Goal: Task Accomplishment & Management: Use online tool/utility

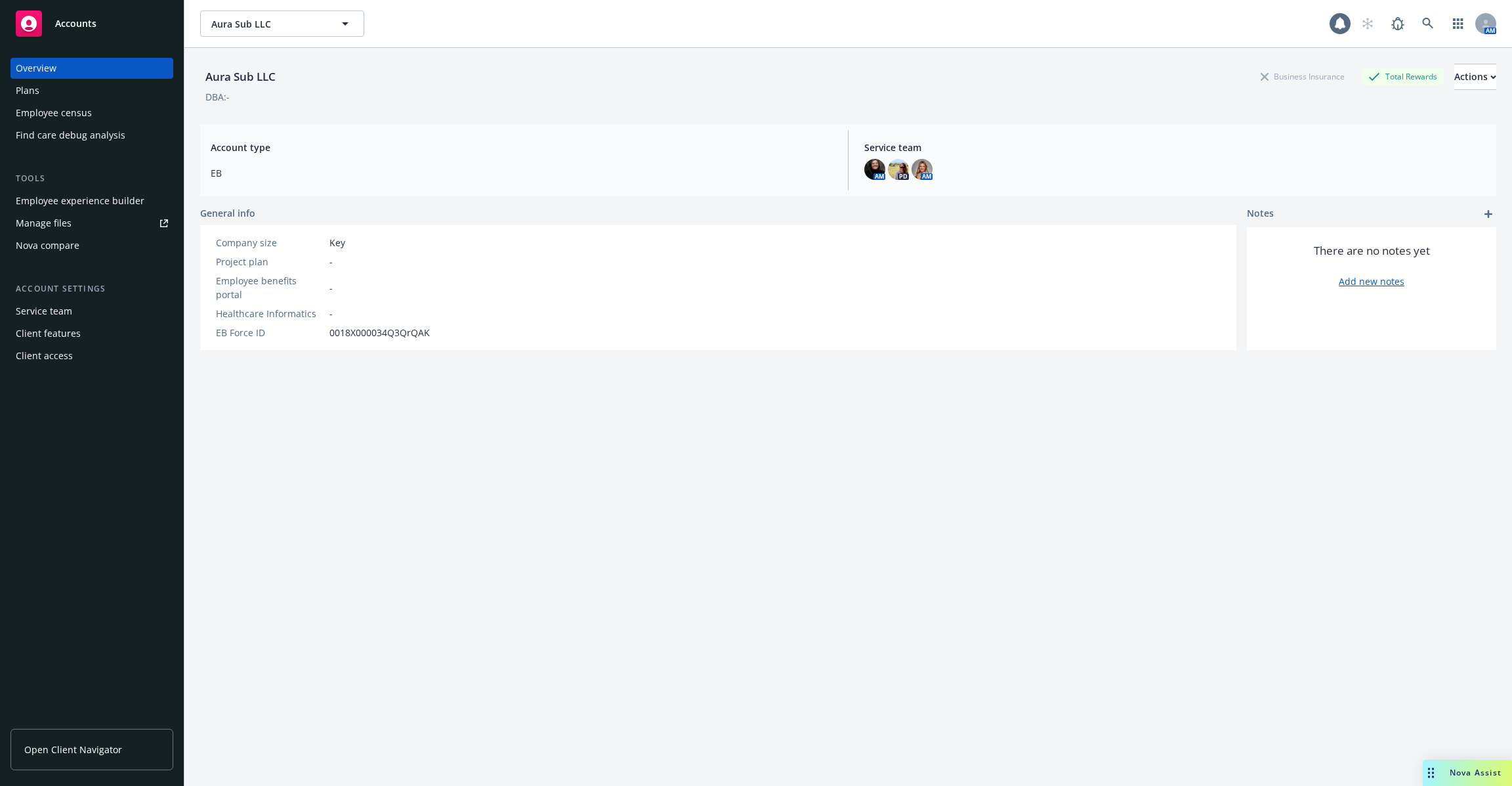
click at [106, 202] on div "Employee experience builder" at bounding box center [80, 201] width 129 height 21
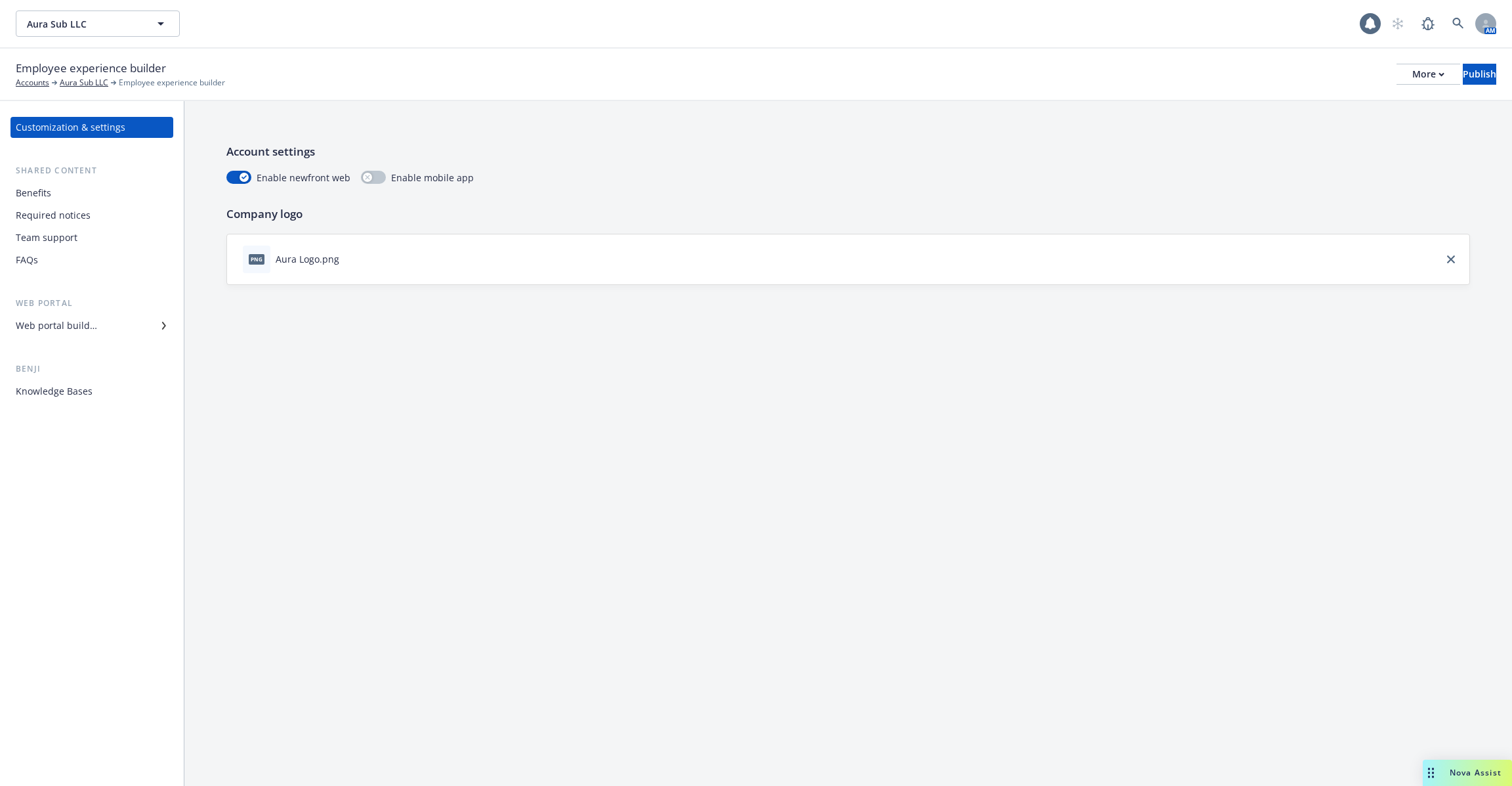
click at [106, 330] on div "Web portal builder" at bounding box center [92, 326] width 152 height 21
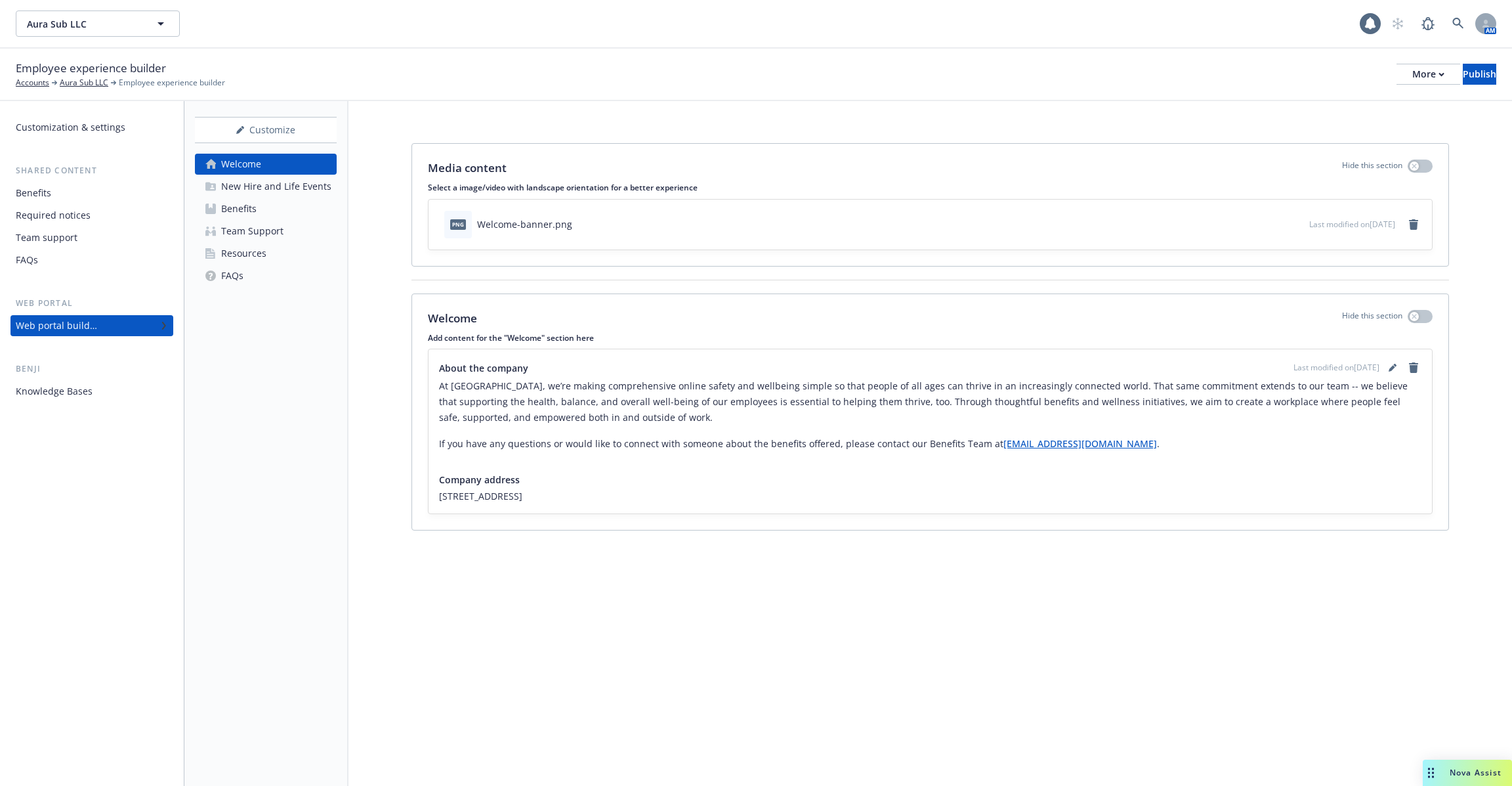
click at [86, 408] on div "Customization & settings Shared content Benefits Required notices Team support …" at bounding box center [92, 443] width 184 height 685
click at [87, 390] on div "Knowledge Bases" at bounding box center [54, 392] width 77 height 21
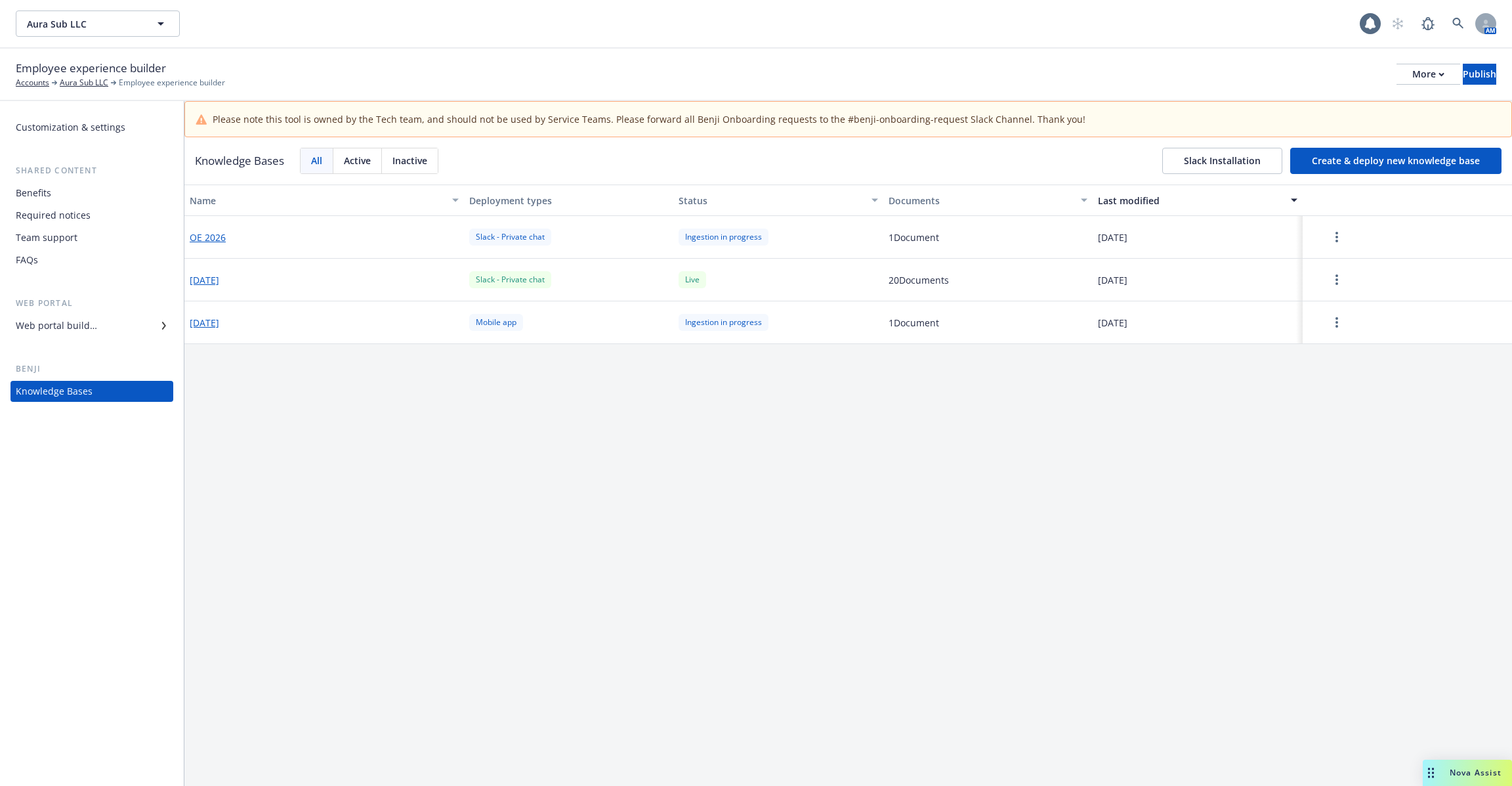
click at [1317, 227] on button "button" at bounding box center [1337, 236] width 58 height 27
click at [1335, 235] on icon "more" at bounding box center [1336, 237] width 2 height 11
click at [1335, 424] on div "Name Deployment types Status Documents Last modified OE 2026 Slack - Private ch…" at bounding box center [848, 503] width 1328 height 637
click at [1347, 233] on button "button" at bounding box center [1337, 236] width 58 height 27
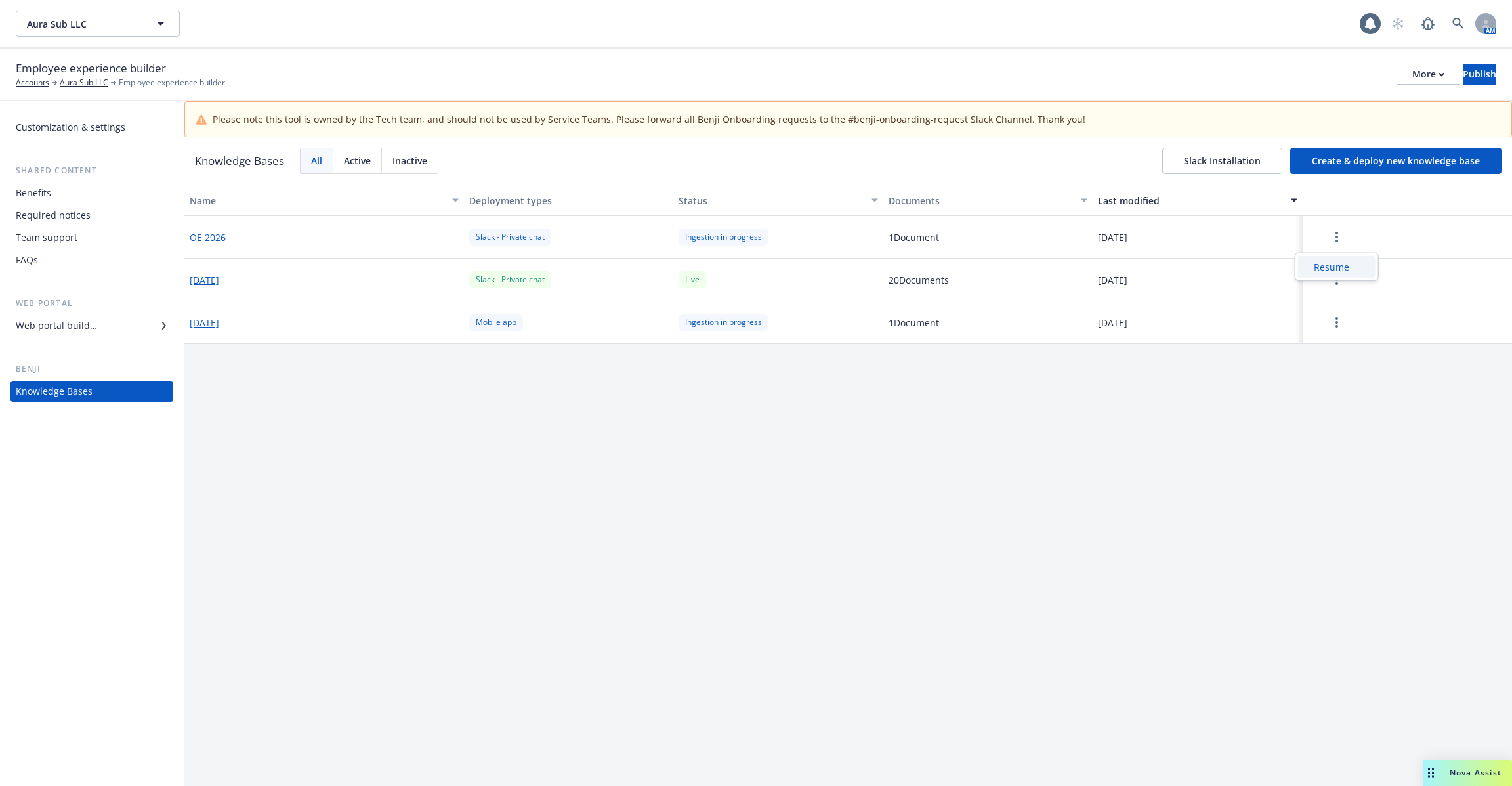
click at [1342, 265] on div "Resume" at bounding box center [1337, 267] width 77 height 22
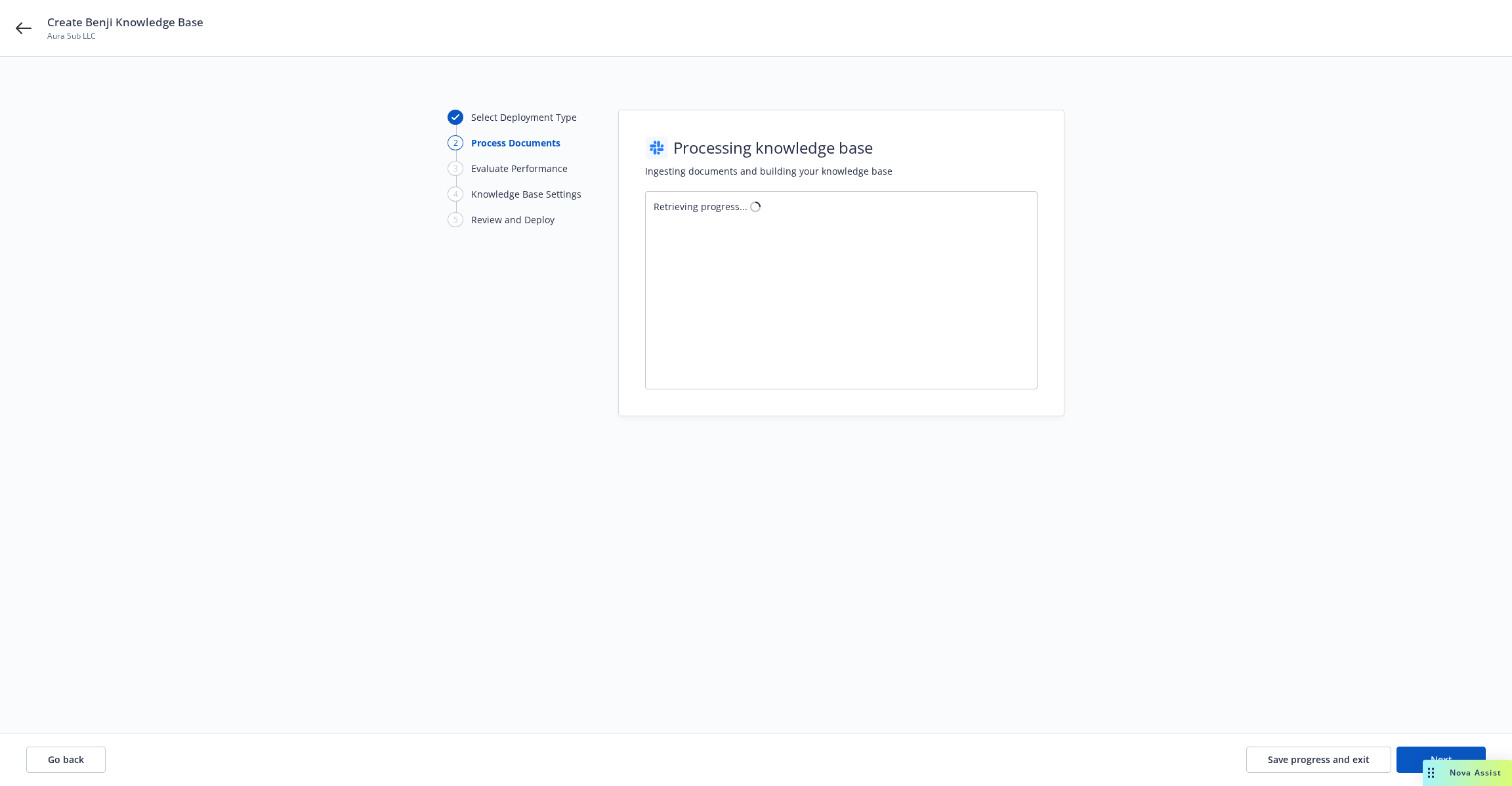
click at [37, 50] on div "Create Benji Knowledge Base Aura Sub LLC" at bounding box center [756, 28] width 1512 height 57
click at [17, 27] on icon at bounding box center [23, 28] width 16 height 12
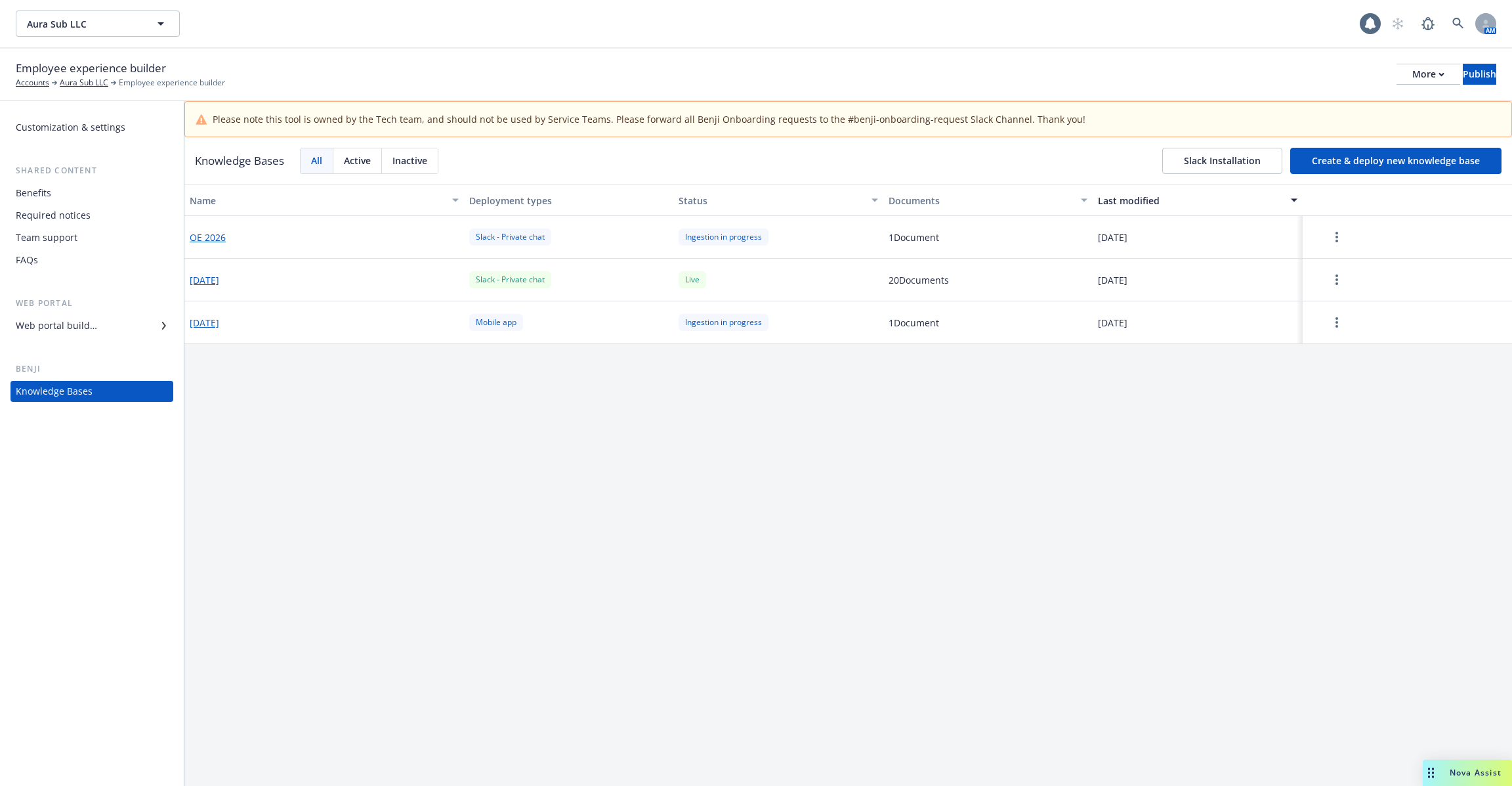
click at [1336, 268] on button "button" at bounding box center [1337, 280] width 58 height 27
click at [1336, 332] on div "Update knowledge base content" at bounding box center [1339, 337] width 173 height 22
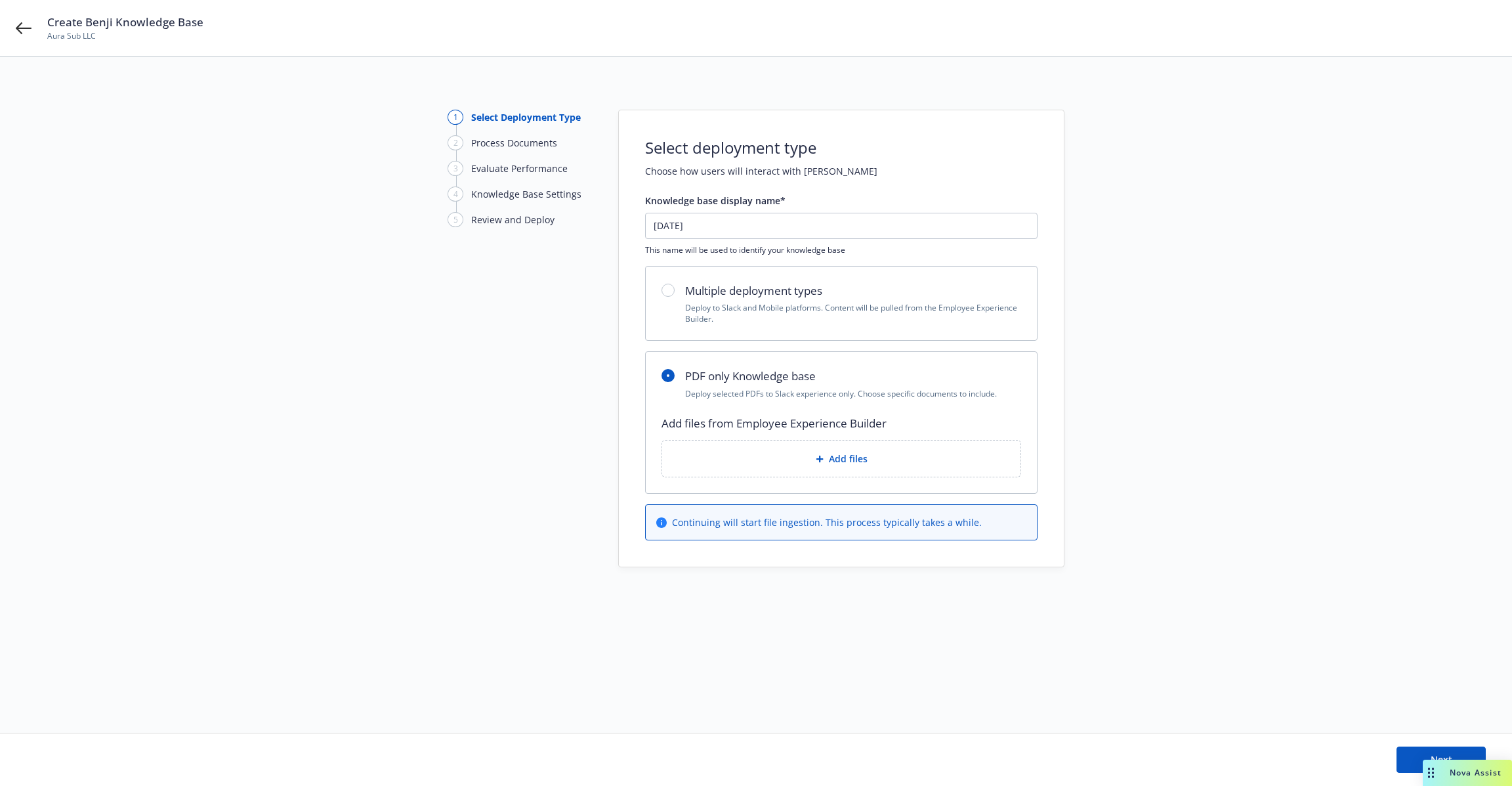
click at [831, 452] on span "Add files" at bounding box center [848, 459] width 39 height 14
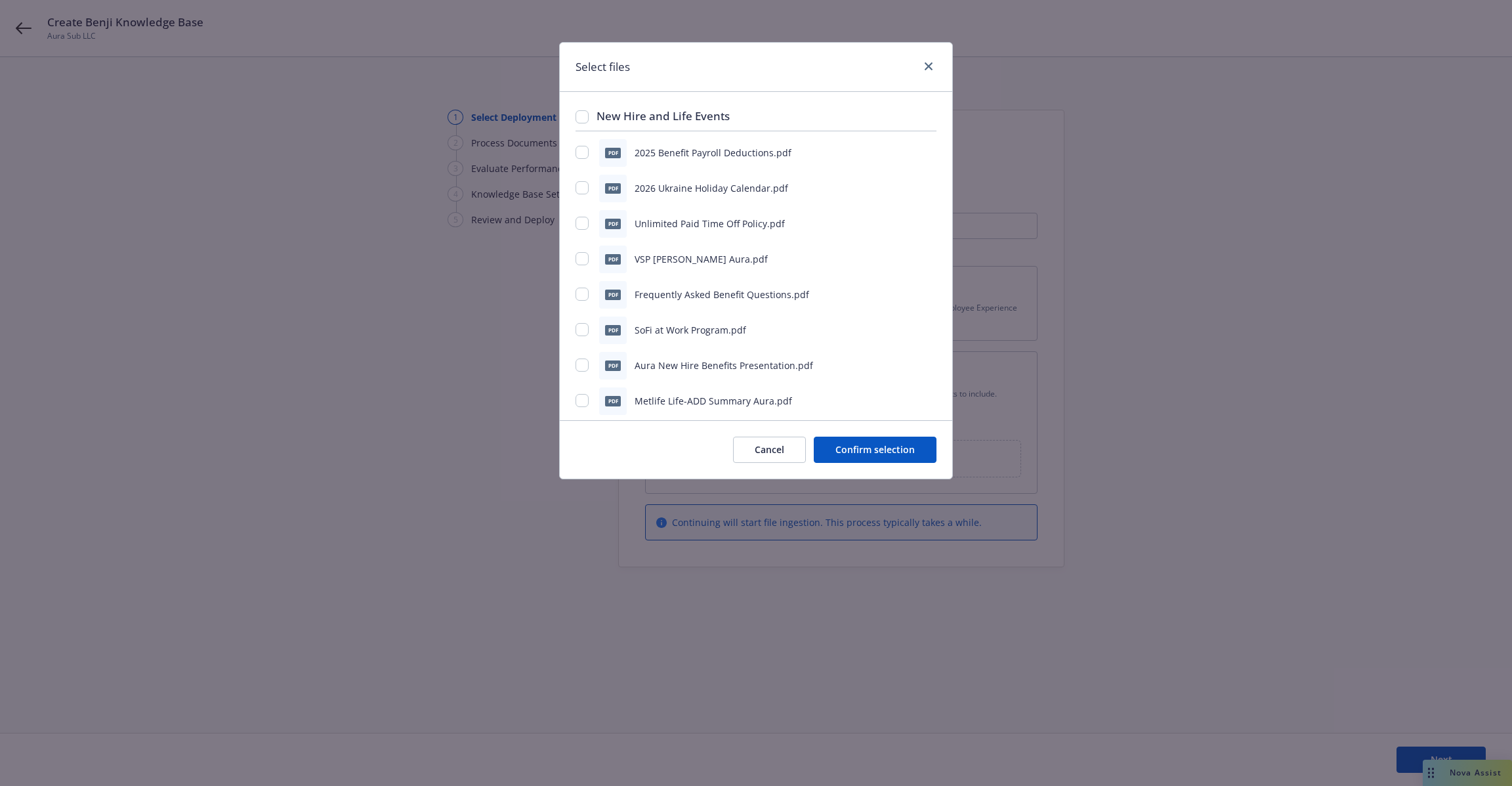
click at [458, 396] on div "Select files New Hire and Life Events pdf 2025 Benefit Payroll Deductions.pdf p…" at bounding box center [756, 393] width 1512 height 786
click at [936, 70] on link "close" at bounding box center [929, 66] width 16 height 16
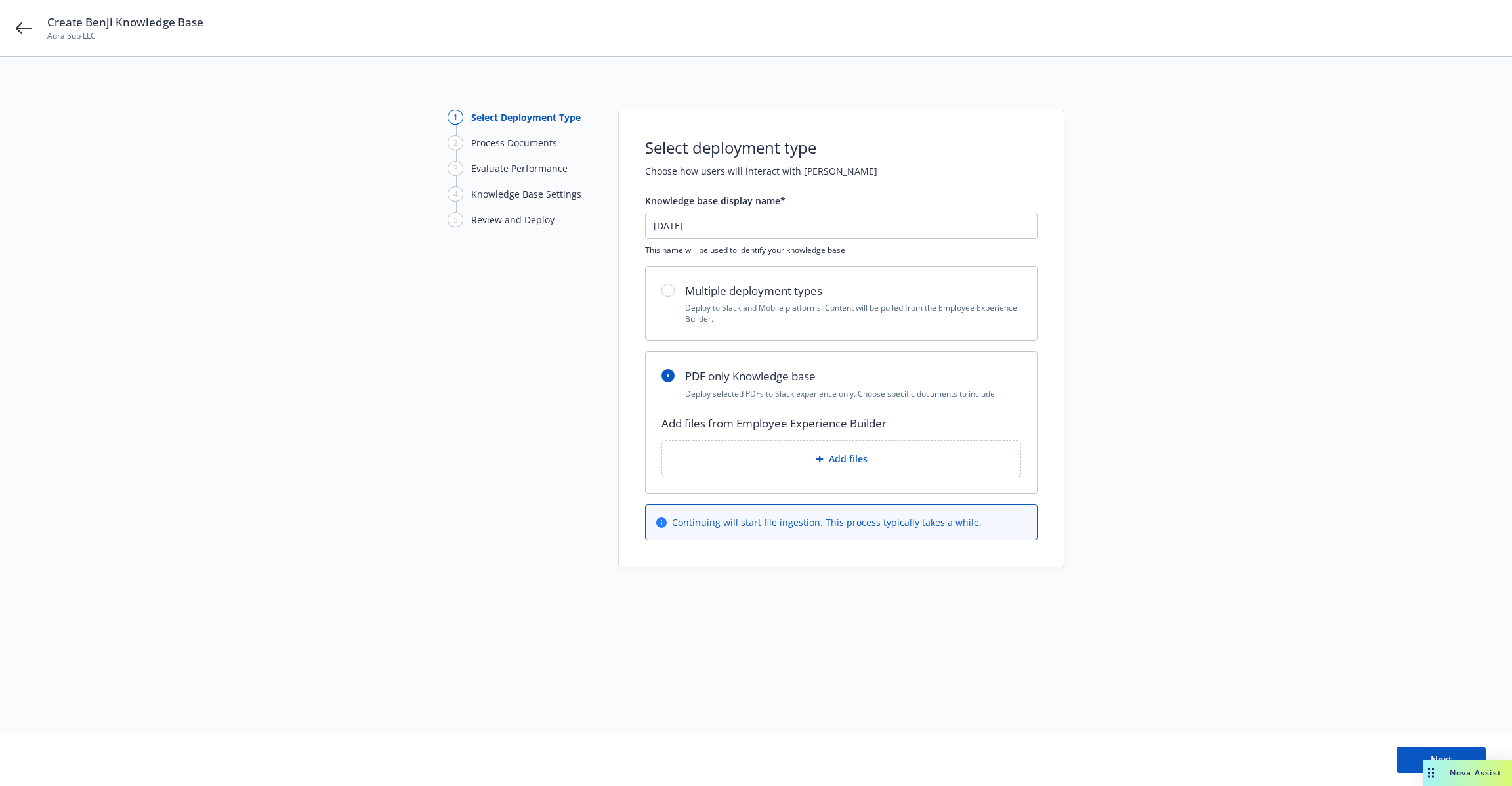
click at [8, 33] on div "Create Benji Knowledge Base Aura Sub LLC" at bounding box center [756, 28] width 1512 height 57
click at [20, 30] on icon at bounding box center [23, 28] width 16 height 16
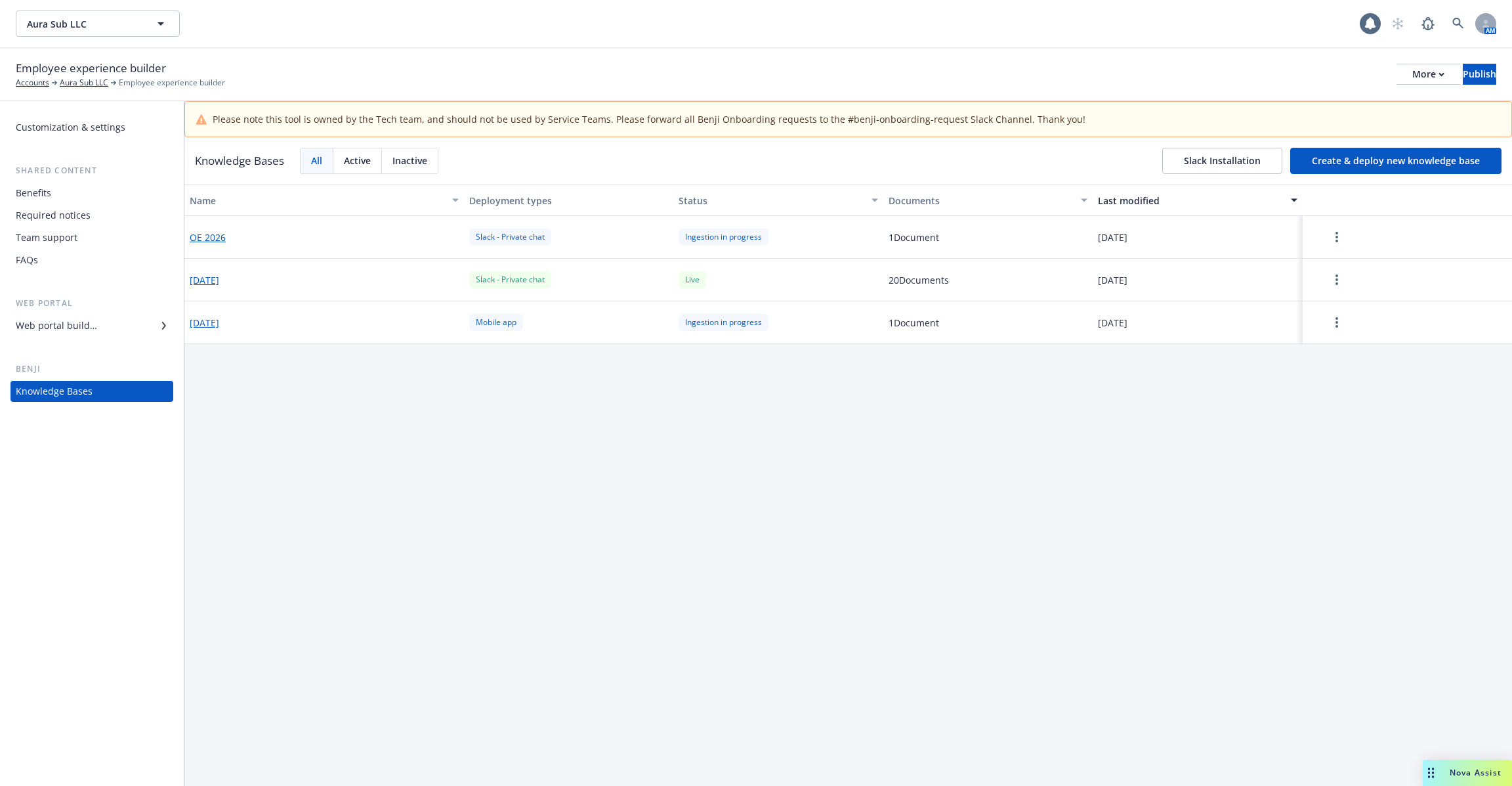
click at [113, 327] on div "Web portal builder" at bounding box center [92, 326] width 152 height 21
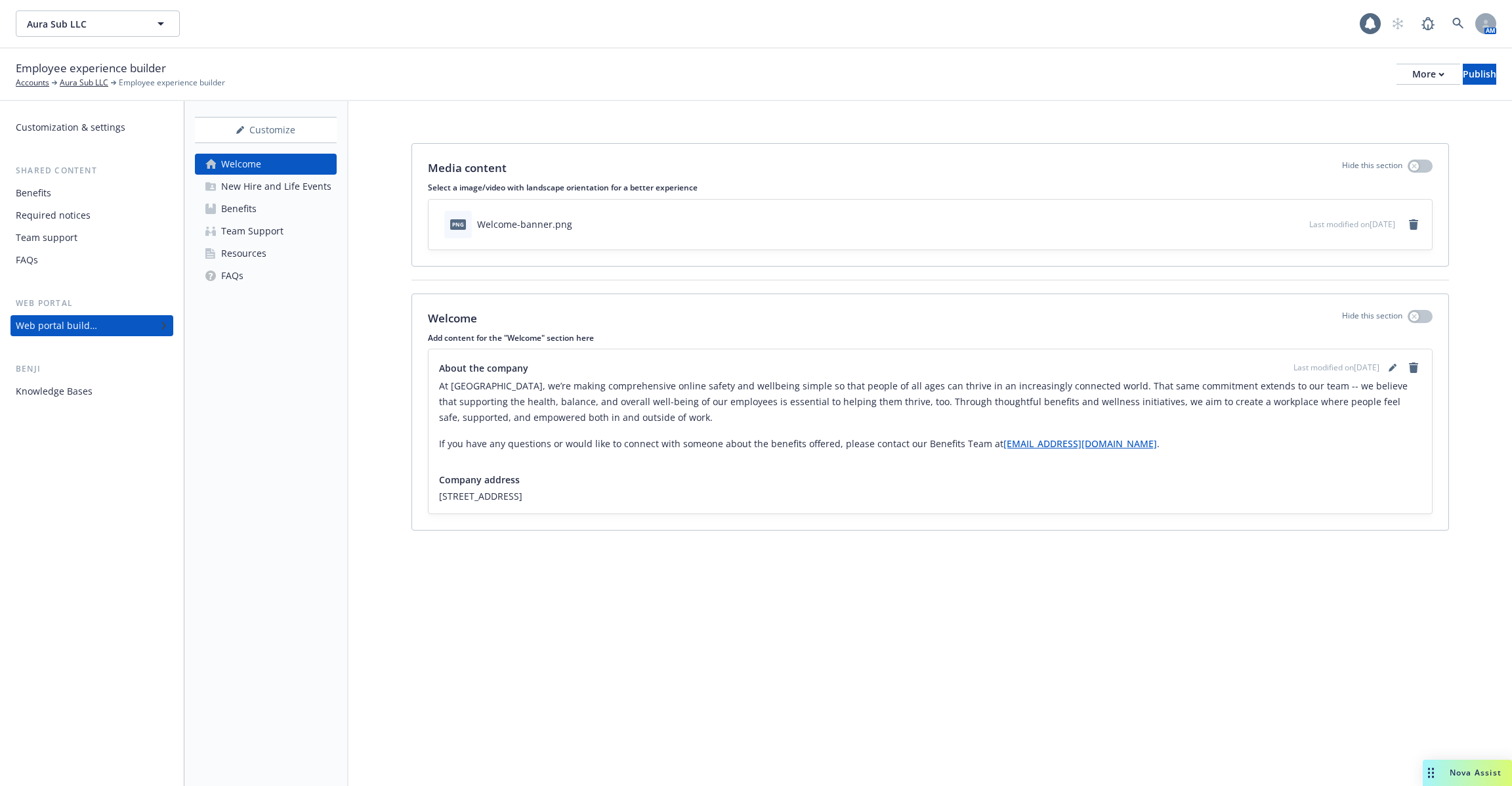
click at [120, 193] on div "Benefits" at bounding box center [92, 193] width 152 height 21
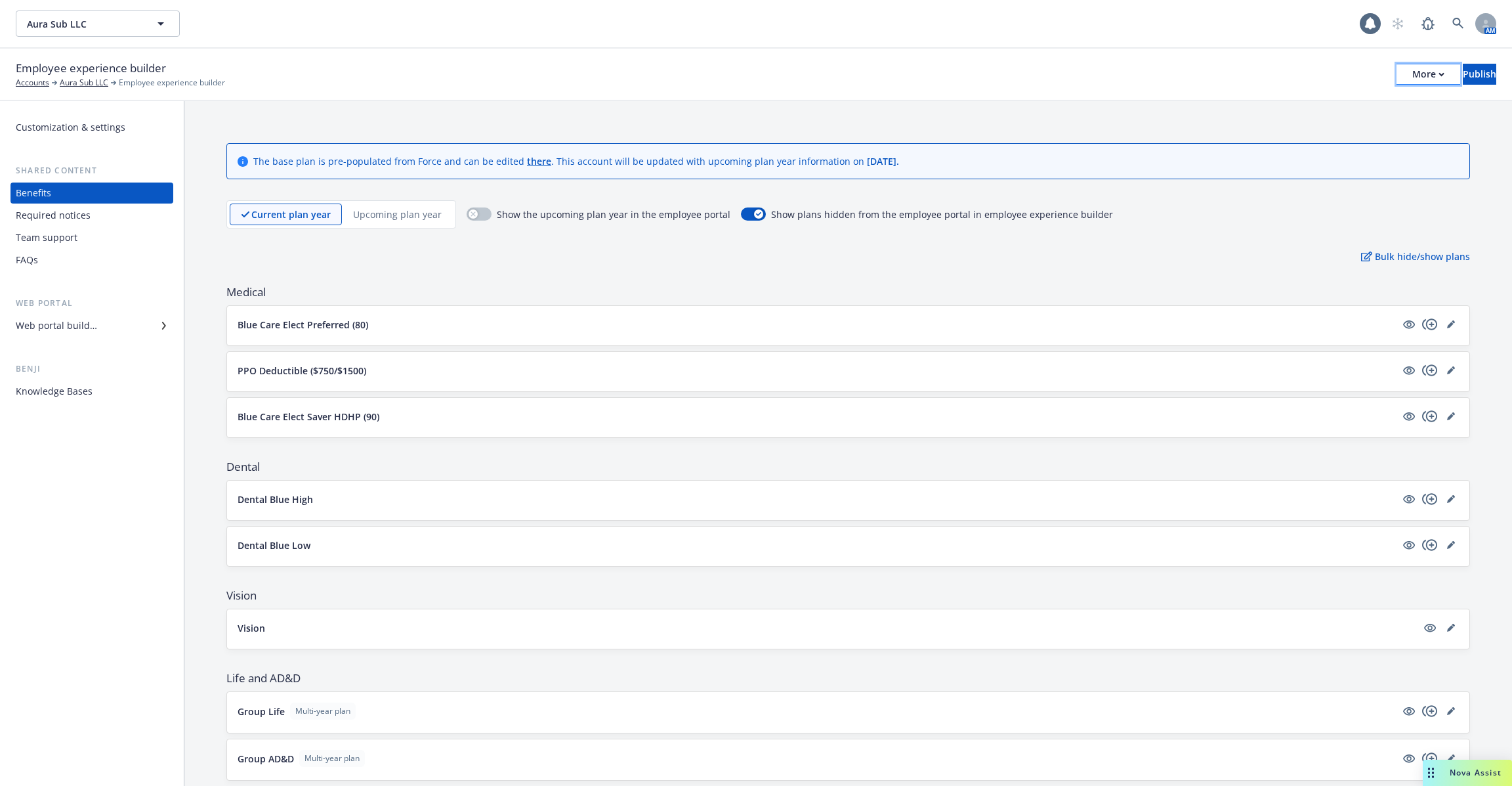
click at [1413, 80] on div "More" at bounding box center [1429, 74] width 32 height 20
click at [1132, 515] on div "Dental Blue High" at bounding box center [848, 500] width 1242 height 39
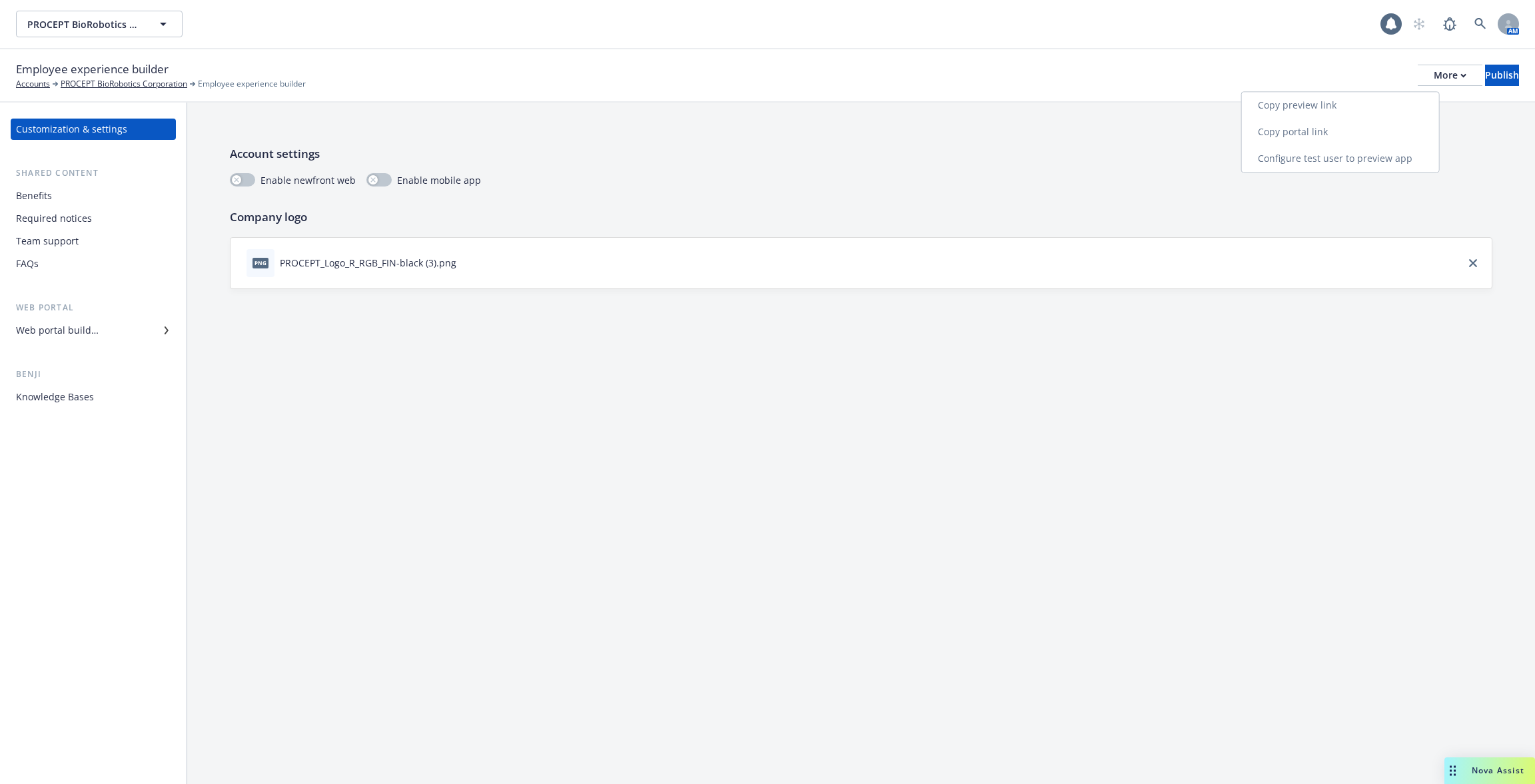
click at [1381, 126] on link "Copy portal link" at bounding box center [1340, 131] width 197 height 27
